Goal: Task Accomplishment & Management: Manage account settings

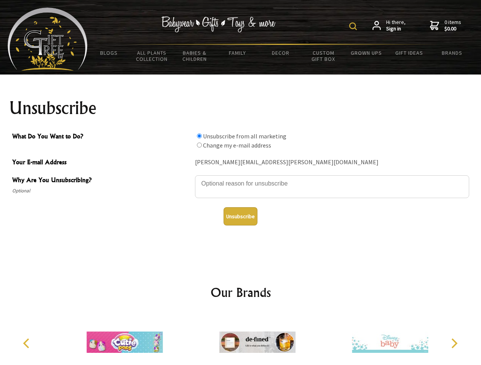
click at [354, 26] on img at bounding box center [353, 26] width 8 height 8
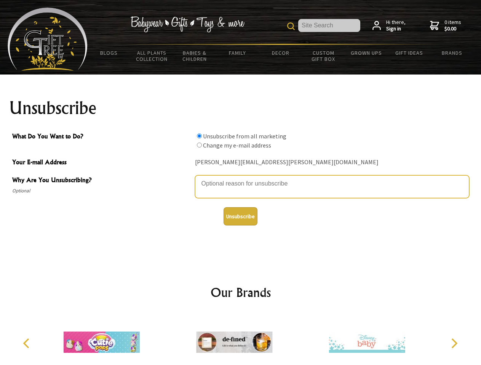
click at [240, 178] on textarea "Why Are You Unsubscribing?" at bounding box center [332, 186] width 274 height 23
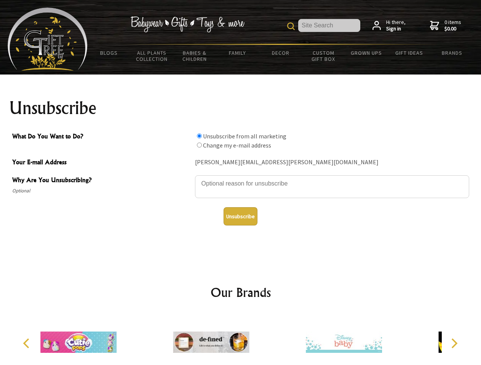
click at [199, 136] on input "What Do You Want to Do?" at bounding box center [199, 136] width 5 height 5
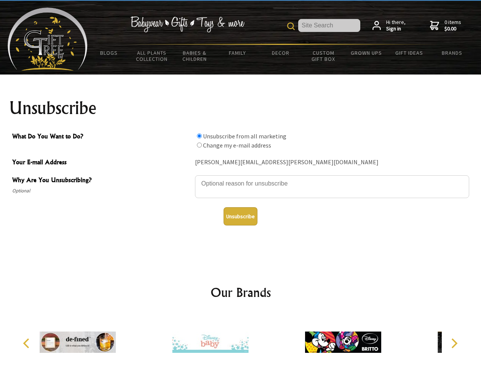
click at [199, 145] on input "What Do You Want to Do?" at bounding box center [199, 145] width 5 height 5
radio input "true"
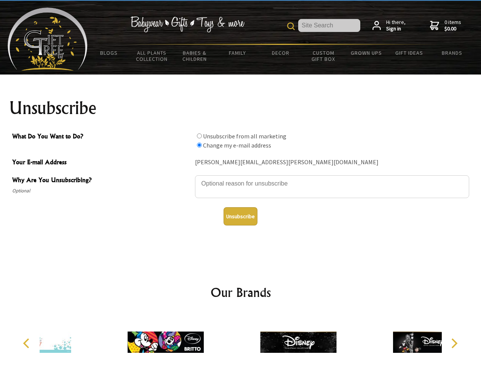
click at [240, 216] on button "Unsubscribe" at bounding box center [240, 216] width 34 height 18
click at [260, 339] on img at bounding box center [298, 342] width 76 height 57
click at [27, 344] on icon "Previous" at bounding box center [27, 344] width 10 height 10
click at [454, 344] on icon "Next" at bounding box center [453, 344] width 10 height 10
